Goal: Book appointment/travel/reservation

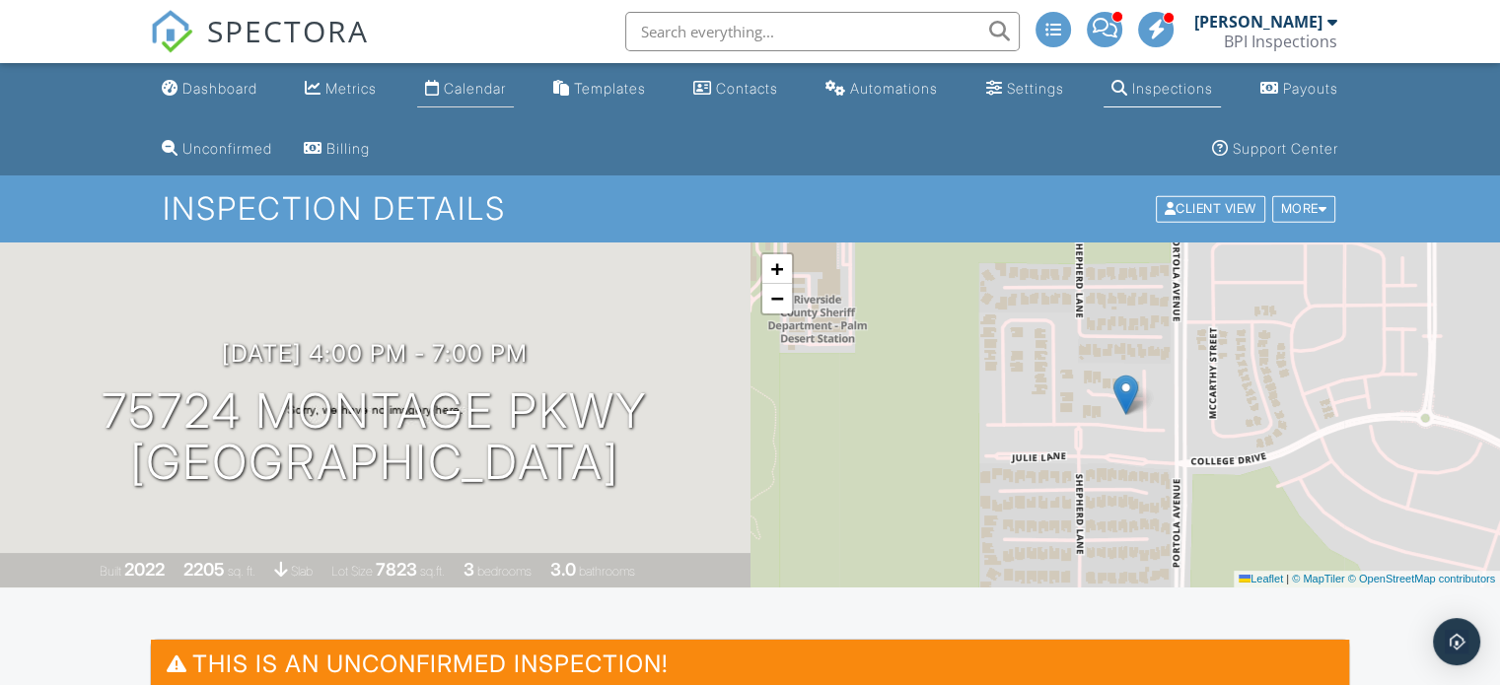
click at [470, 92] on div "Calendar" at bounding box center [475, 88] width 62 height 17
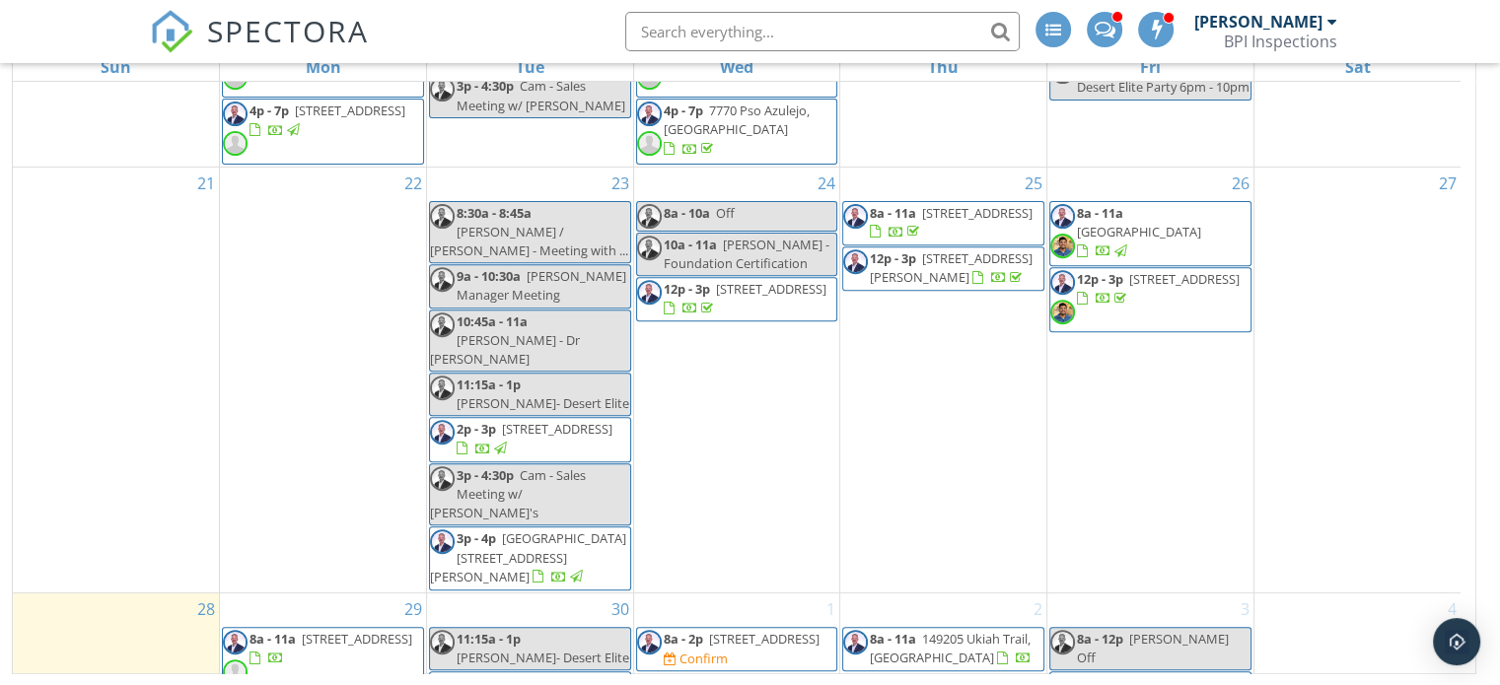
scroll to position [825, 0]
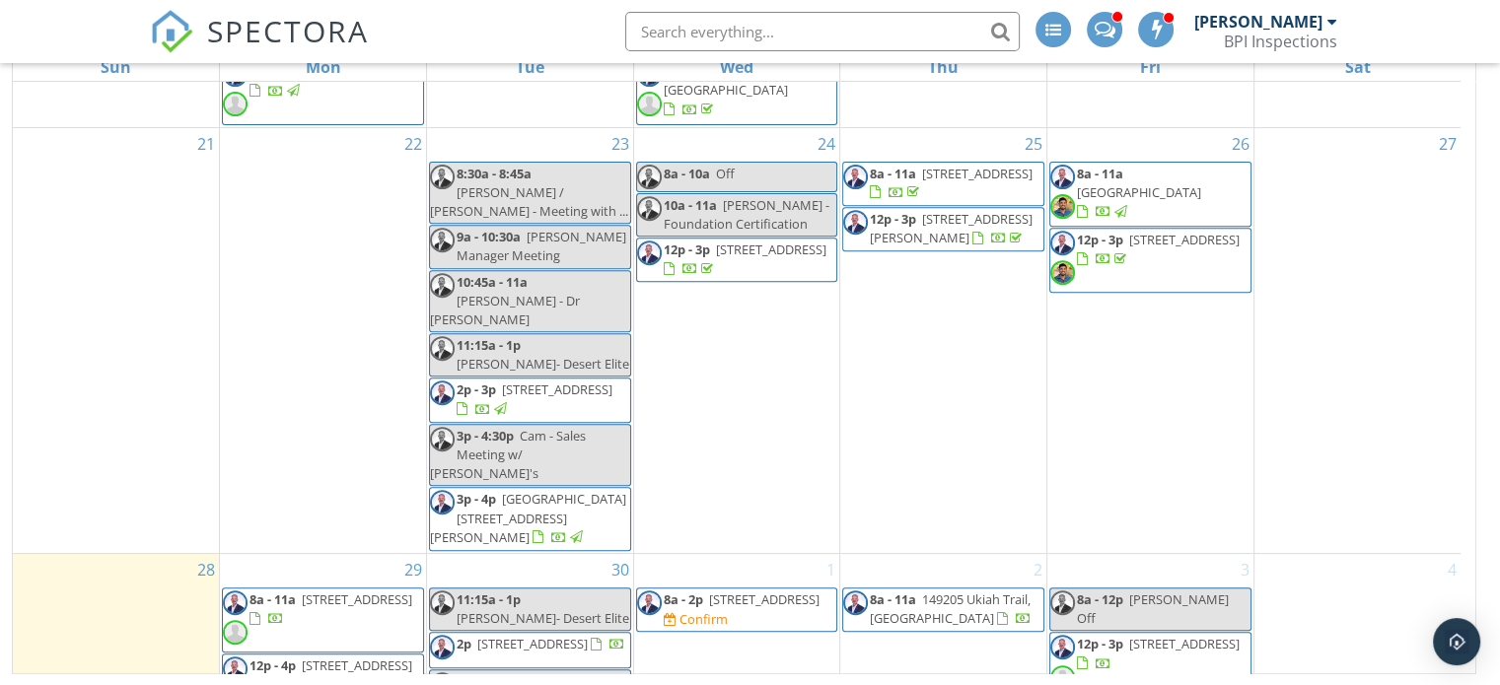
click at [947, 562] on div "2 8a - 11a [STREET_ADDRESS]" at bounding box center [943, 676] width 206 height 244
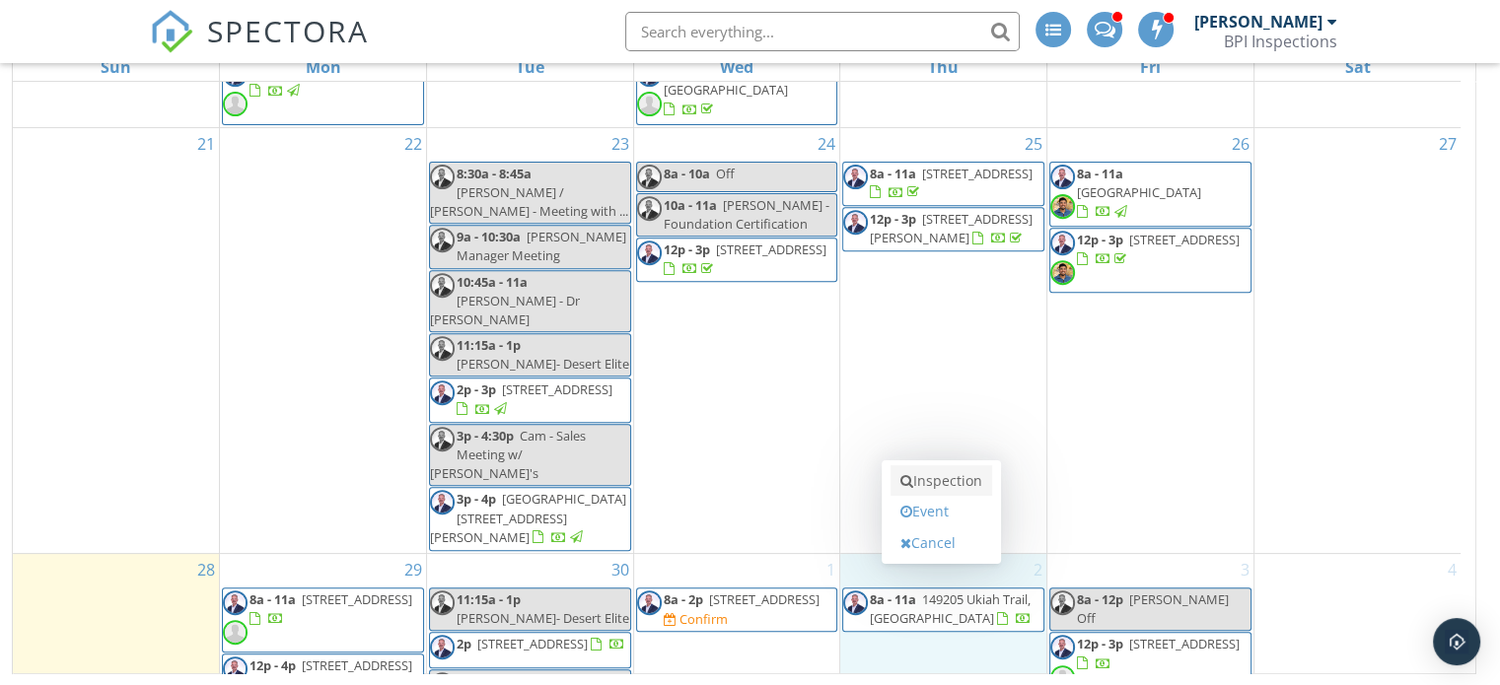
click at [953, 485] on link "Inspection" at bounding box center [942, 482] width 102 height 32
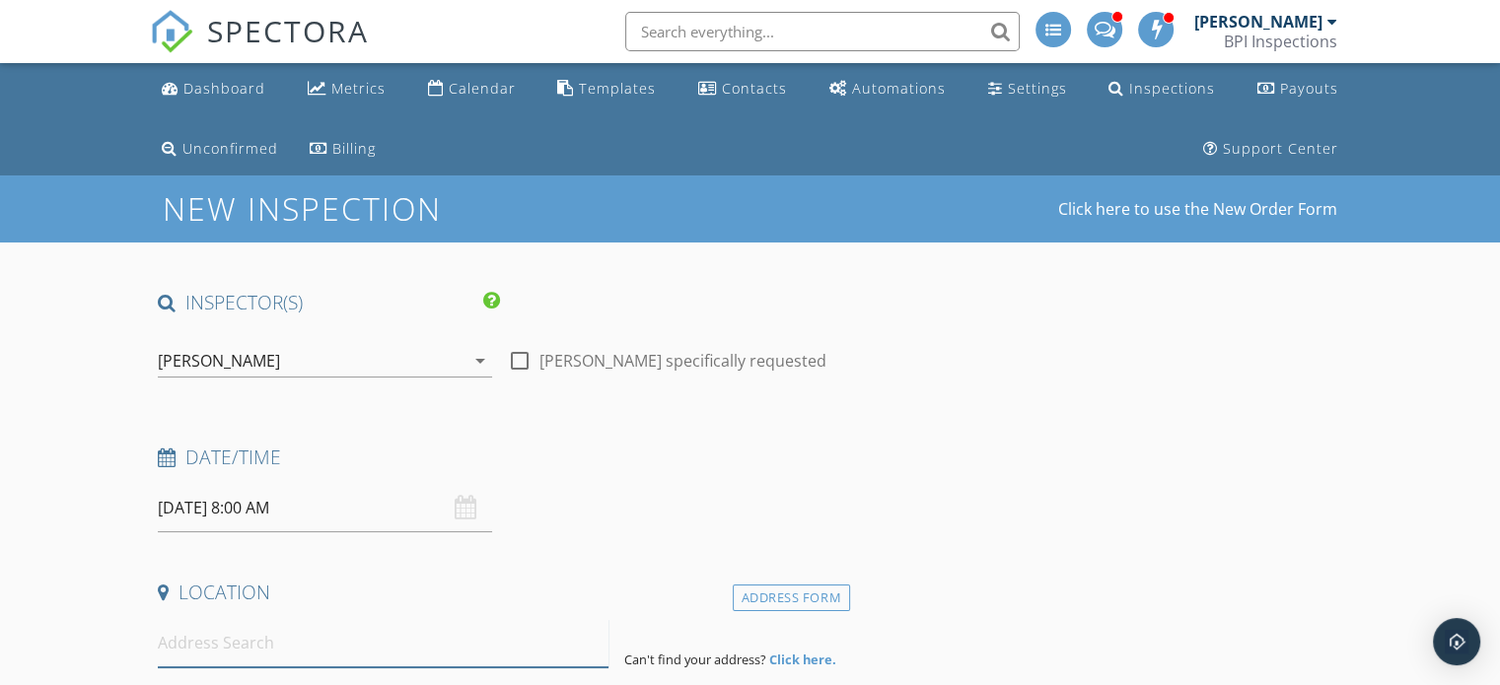
click at [341, 632] on input at bounding box center [383, 643] width 451 height 48
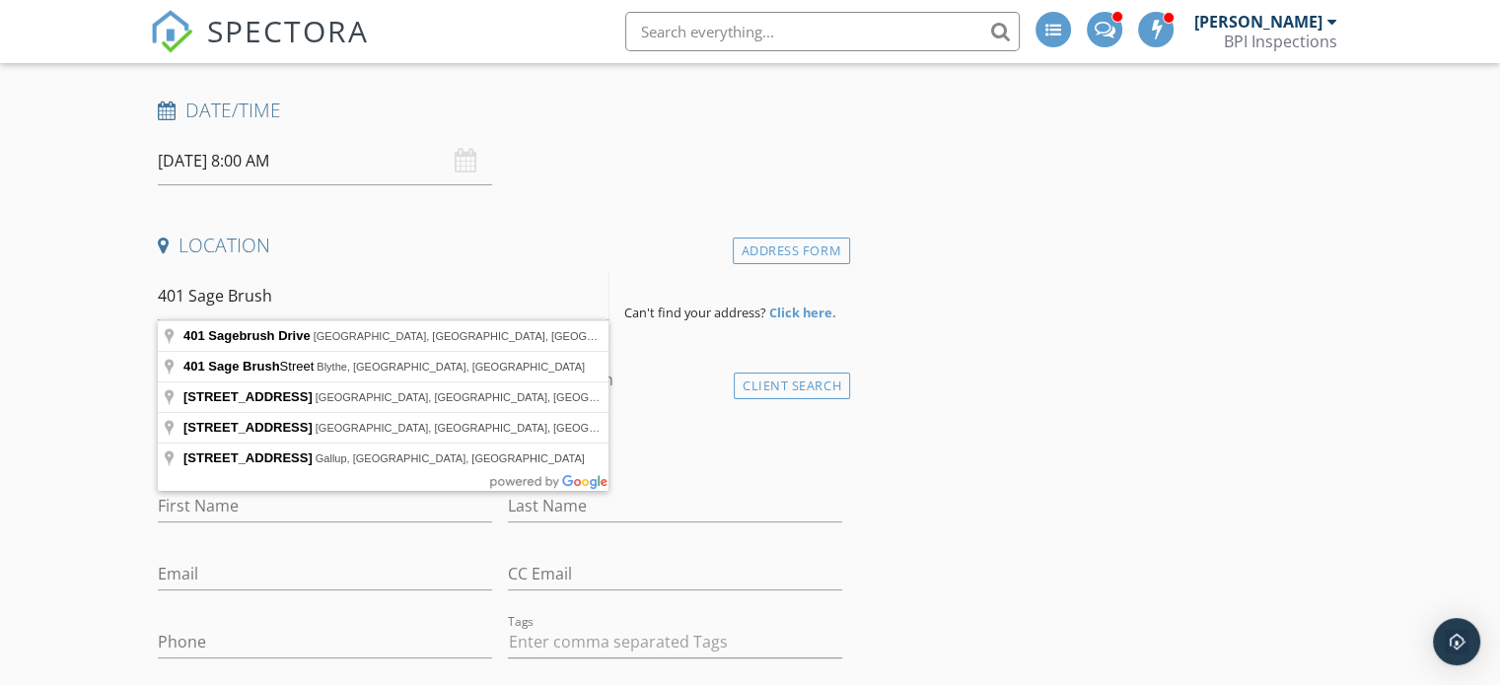
scroll to position [395, 0]
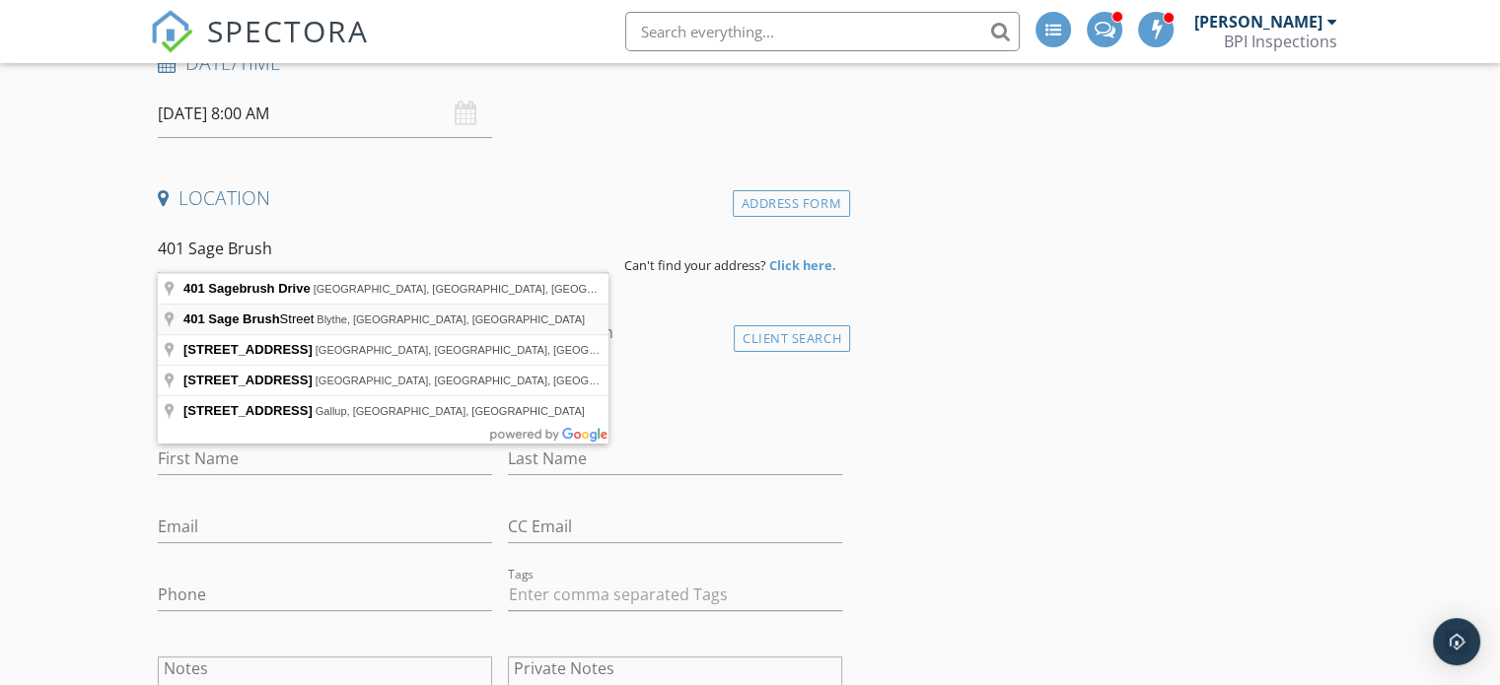
type input "401 Sage Brush Street, Blythe, CA, USA"
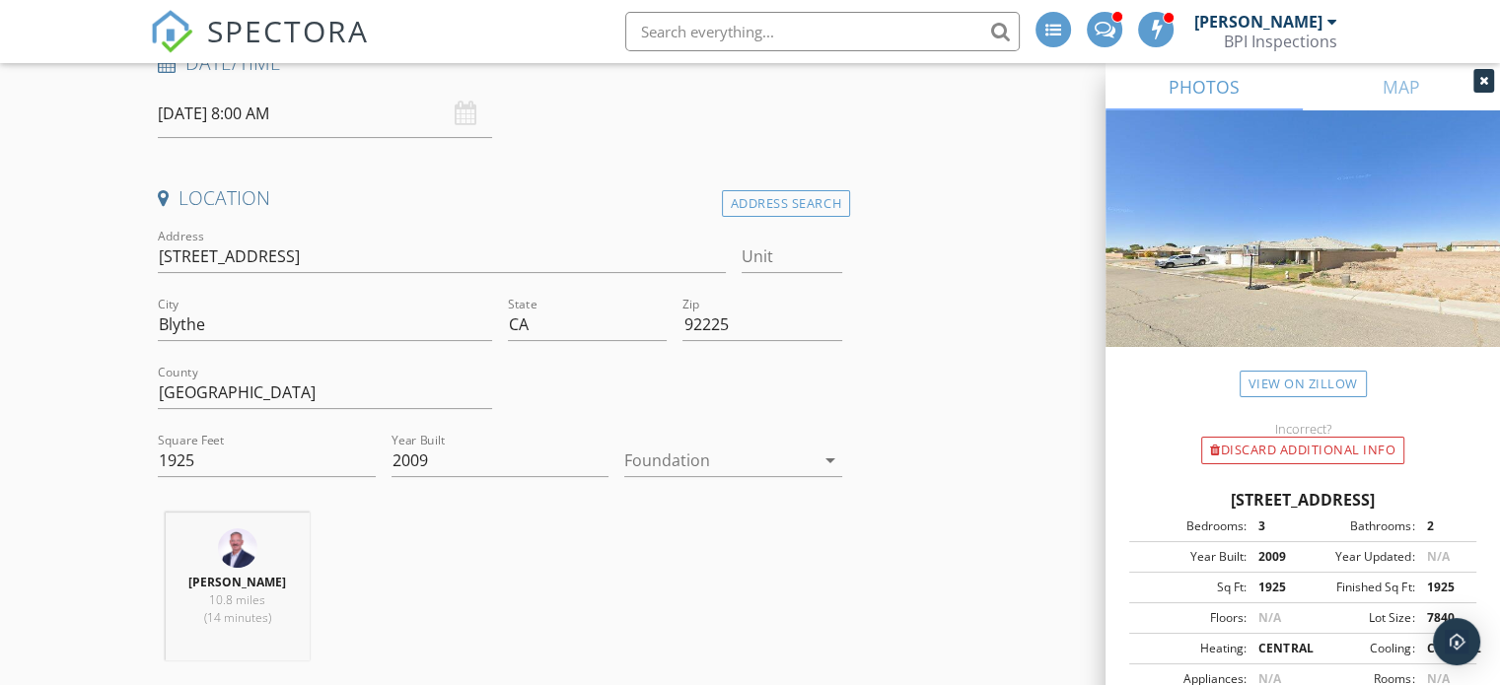
click at [701, 453] on div at bounding box center [719, 461] width 190 height 32
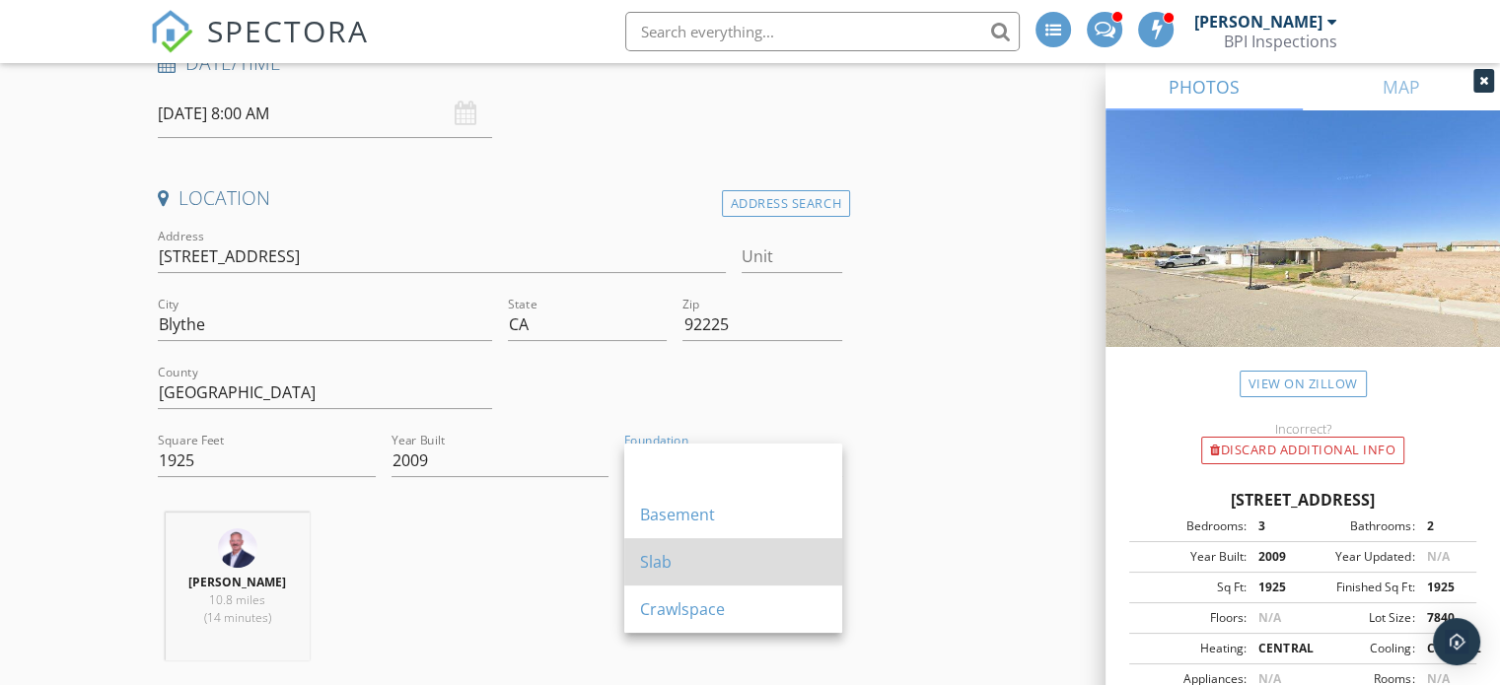
click at [694, 547] on div "Slab" at bounding box center [733, 562] width 186 height 47
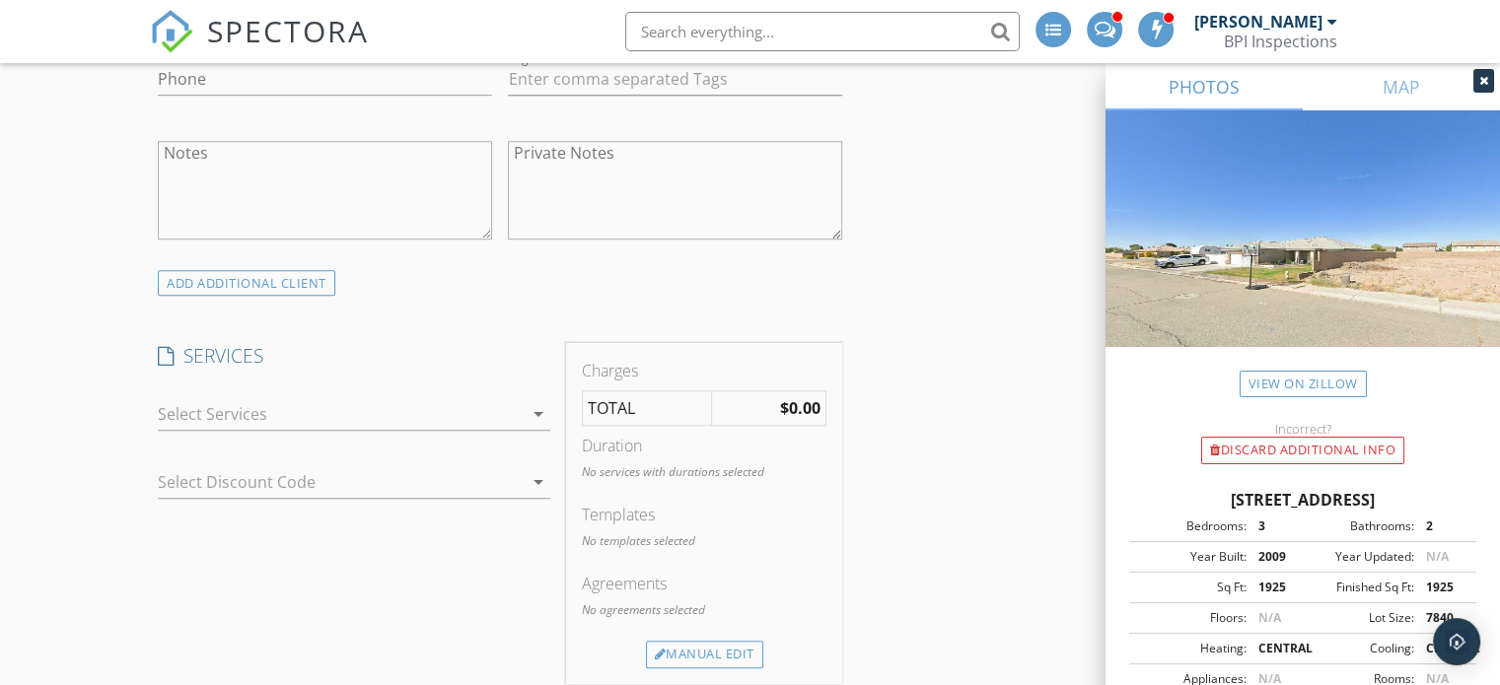
scroll to position [1325, 0]
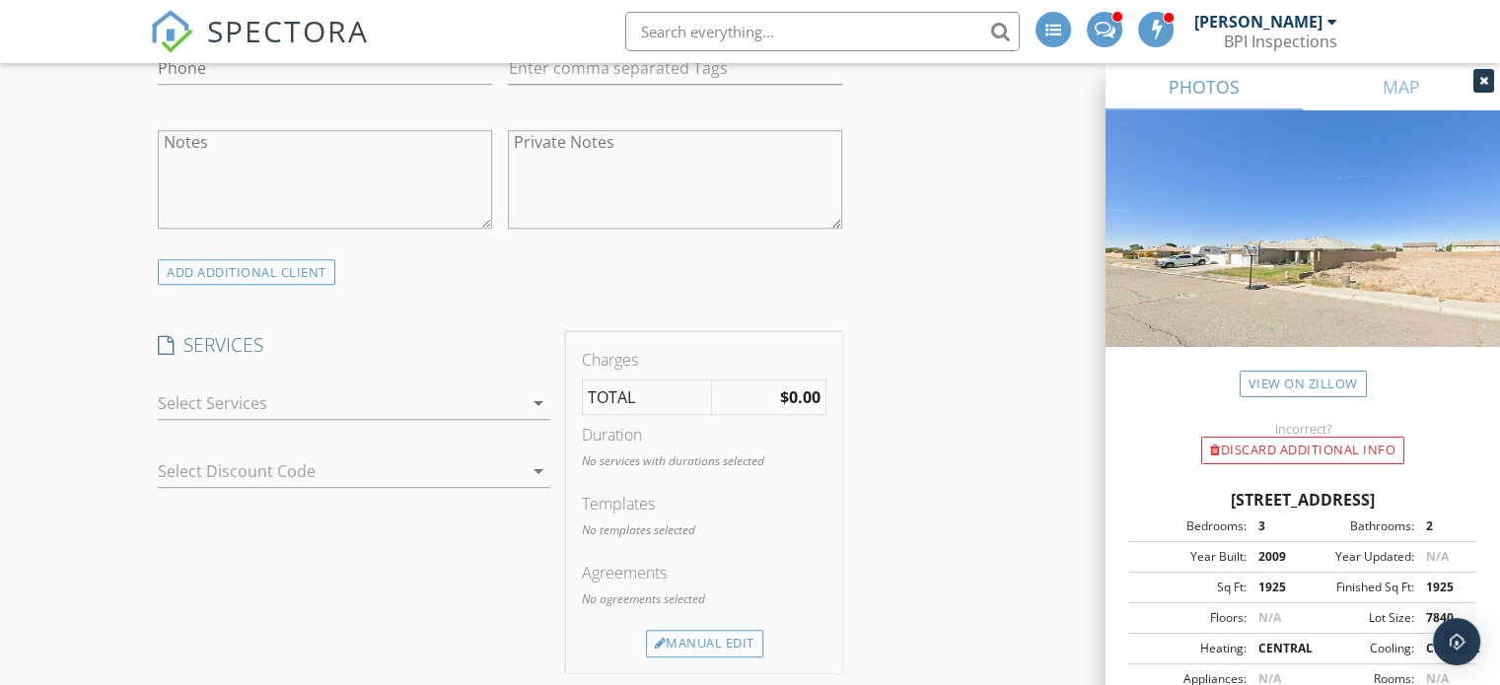
click at [405, 394] on div at bounding box center [340, 404] width 365 height 32
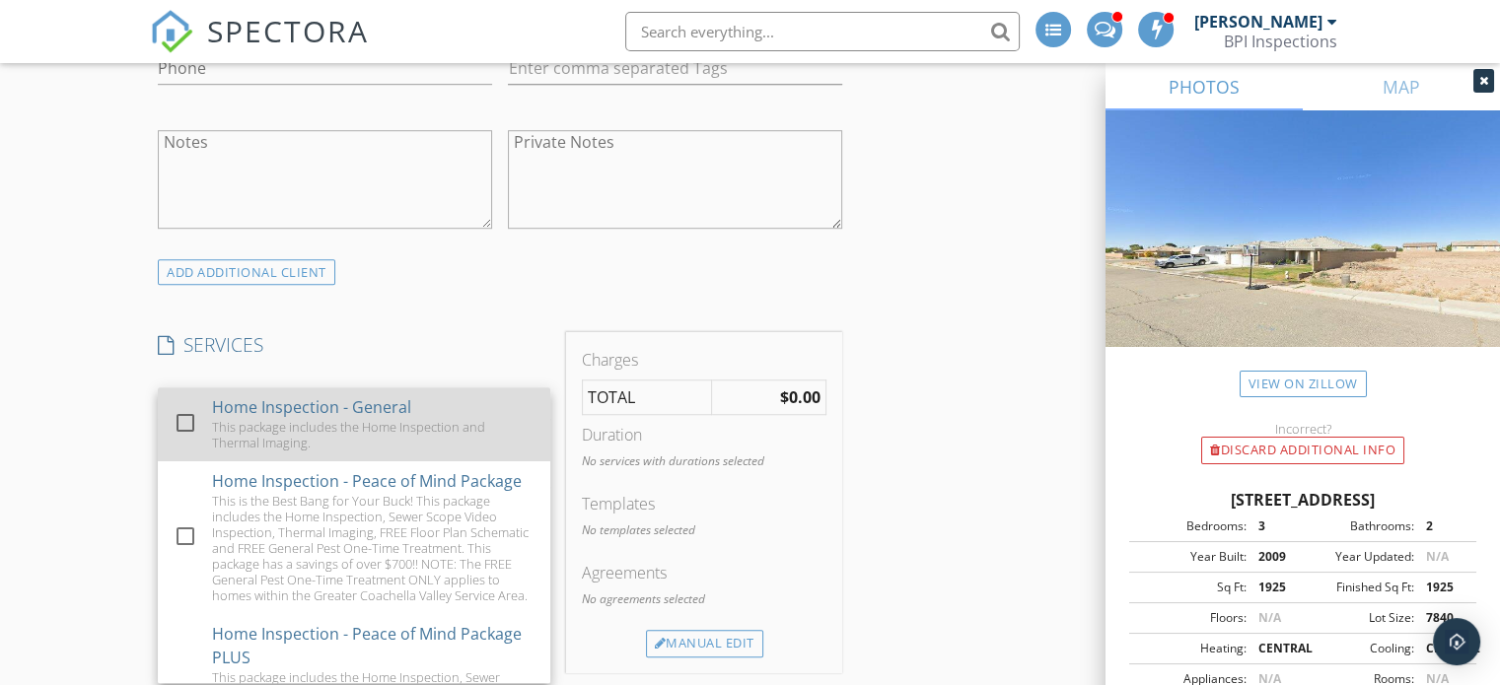
click at [188, 416] on div at bounding box center [186, 423] width 34 height 34
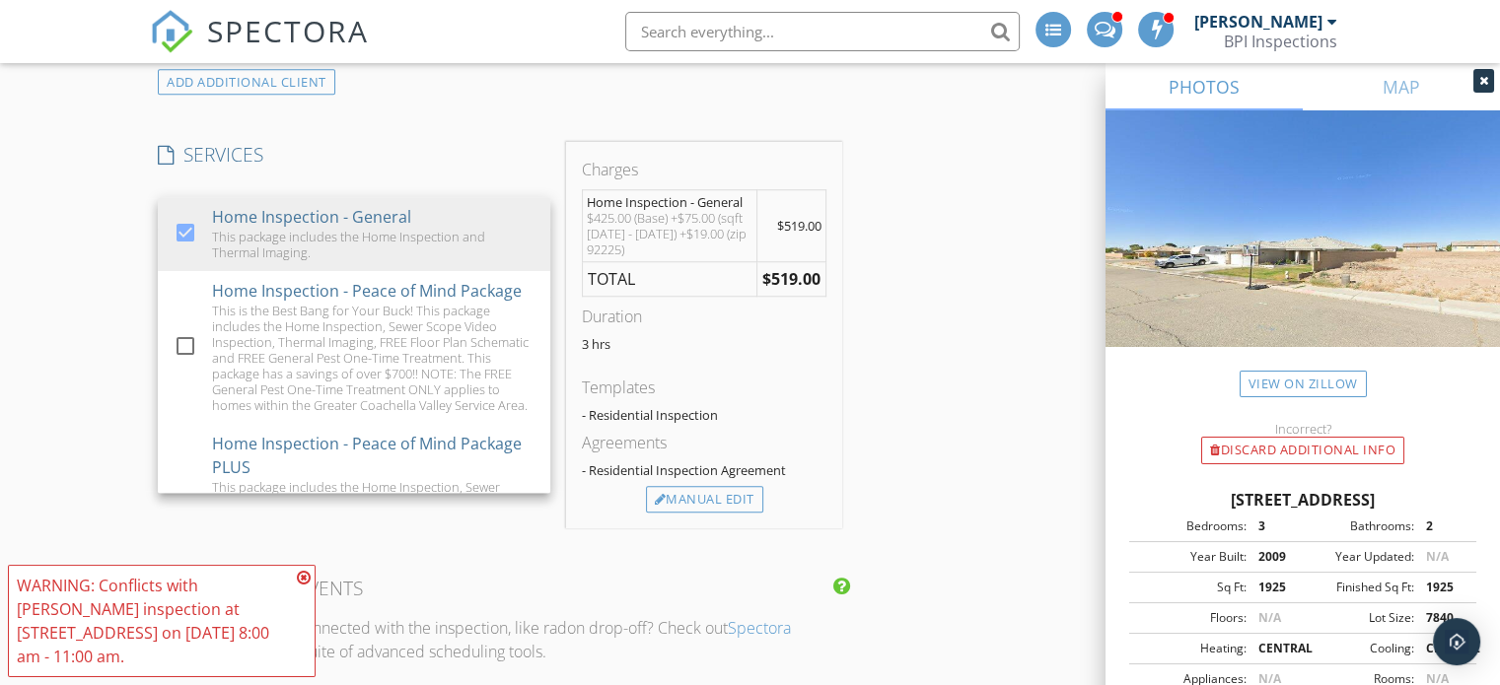
scroll to position [1612, 0]
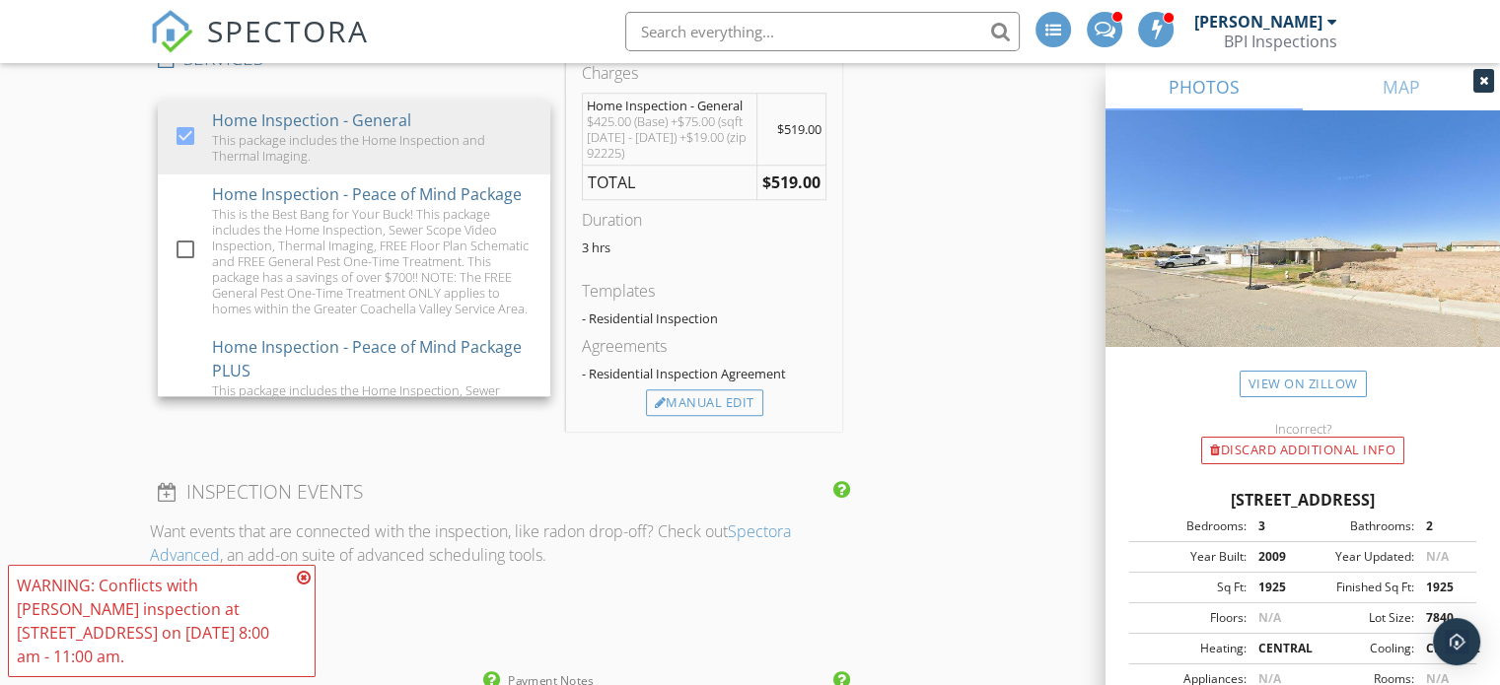
click at [304, 571] on icon at bounding box center [304, 578] width 14 height 16
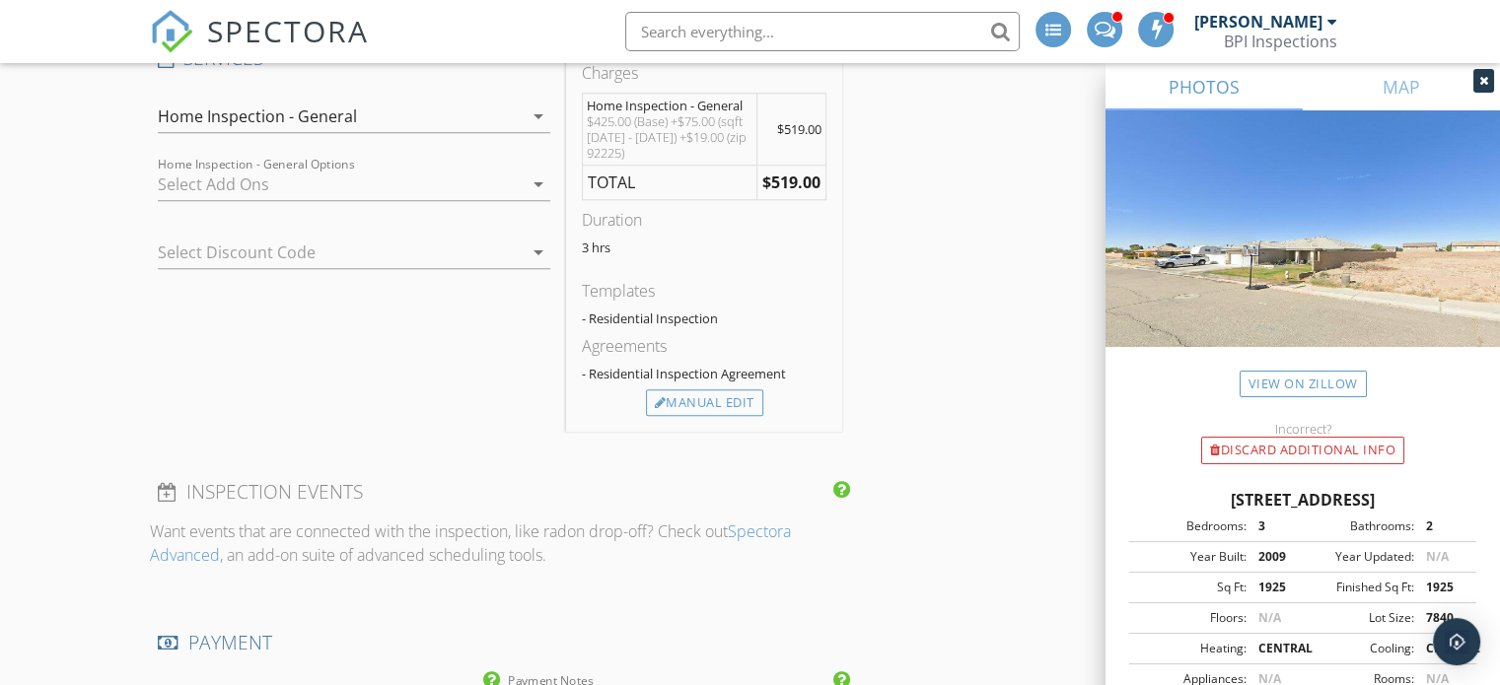
click at [254, 175] on div at bounding box center [340, 185] width 365 height 32
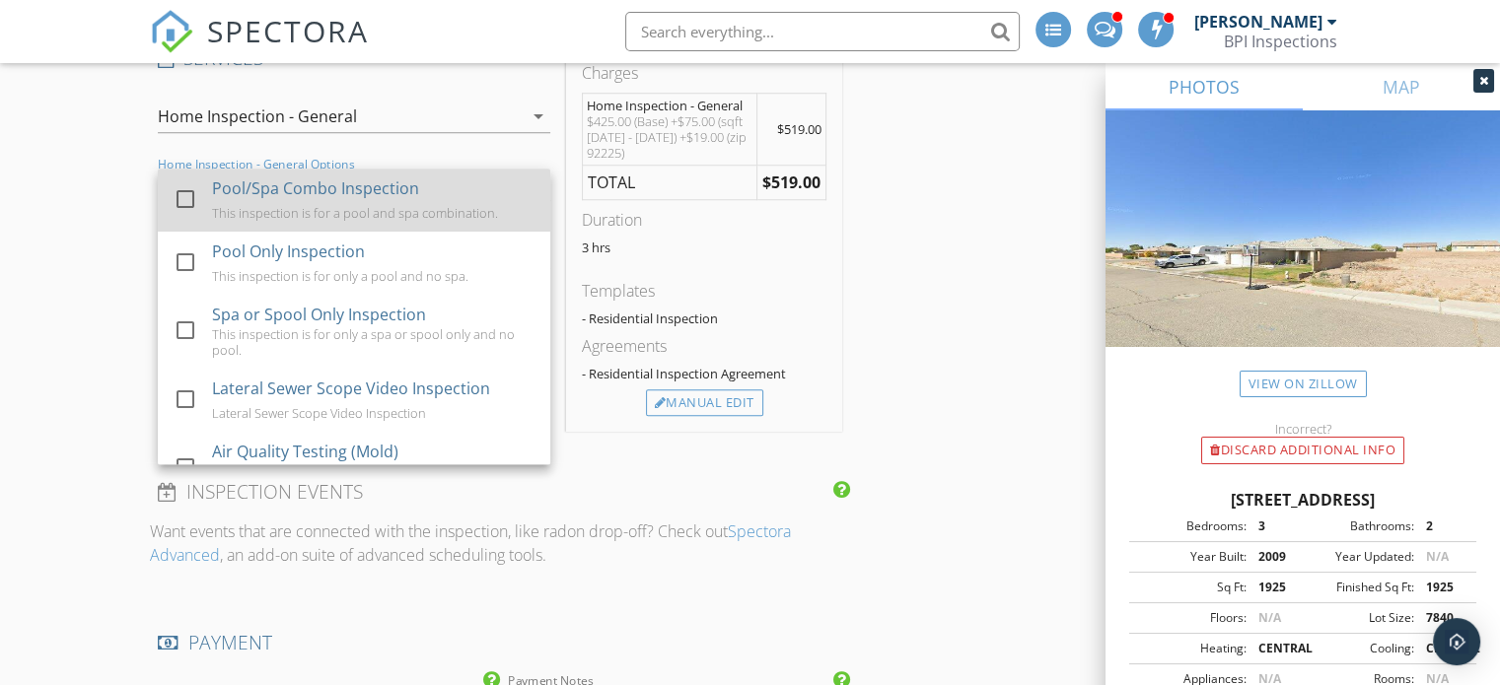
click at [193, 198] on div at bounding box center [186, 199] width 34 height 34
